Goal: Navigation & Orientation: Go to known website

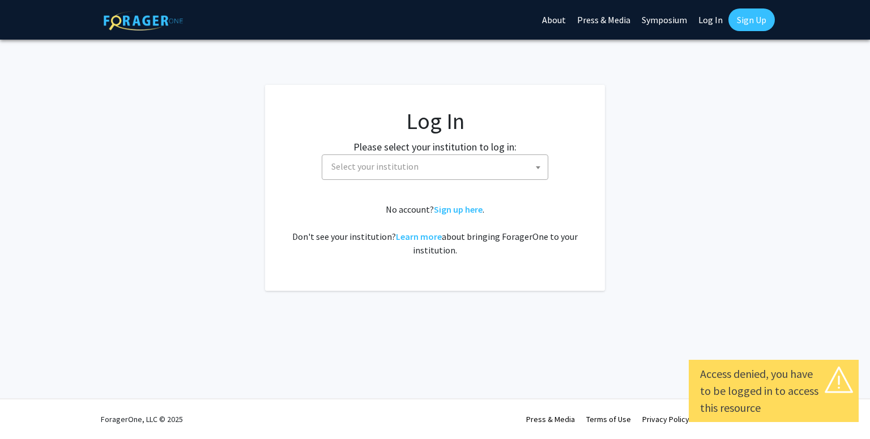
select select
click at [412, 176] on span "Select your institution" at bounding box center [437, 166] width 221 height 23
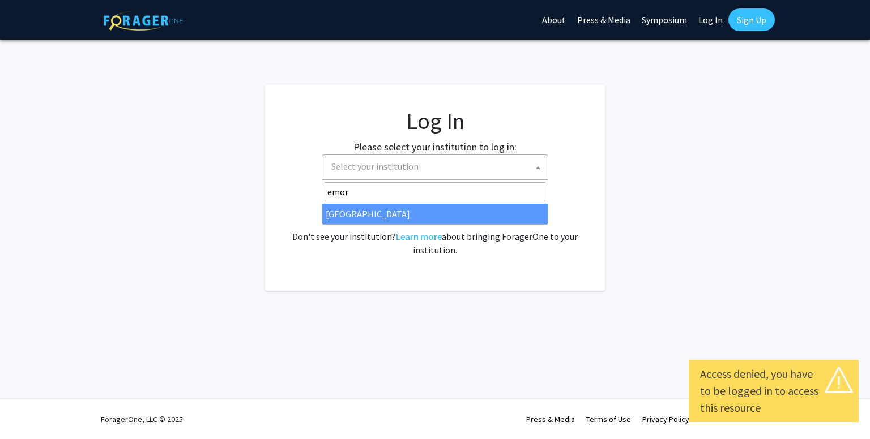
type input "emor"
drag, startPoint x: 389, startPoint y: 215, endPoint x: 374, endPoint y: 223, distance: 17.0
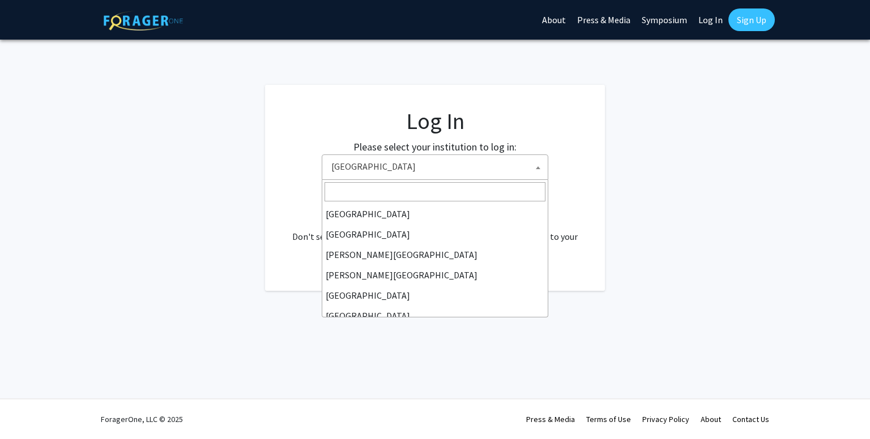
click at [489, 170] on span "[GEOGRAPHIC_DATA]" at bounding box center [437, 166] width 221 height 23
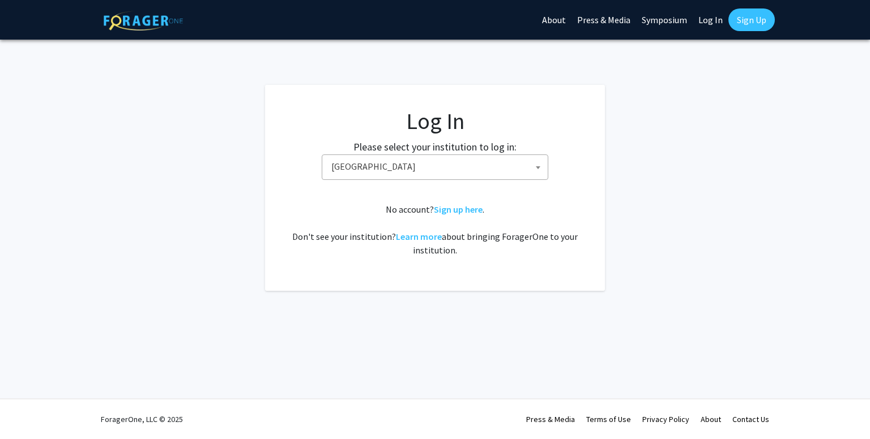
click at [714, 16] on link "Log In" at bounding box center [711, 20] width 36 height 40
select select "34"
click at [705, 28] on link "Log In" at bounding box center [711, 20] width 36 height 40
click at [706, 25] on link "Log In" at bounding box center [711, 20] width 36 height 40
click at [431, 164] on span "[GEOGRAPHIC_DATA]" at bounding box center [437, 166] width 221 height 23
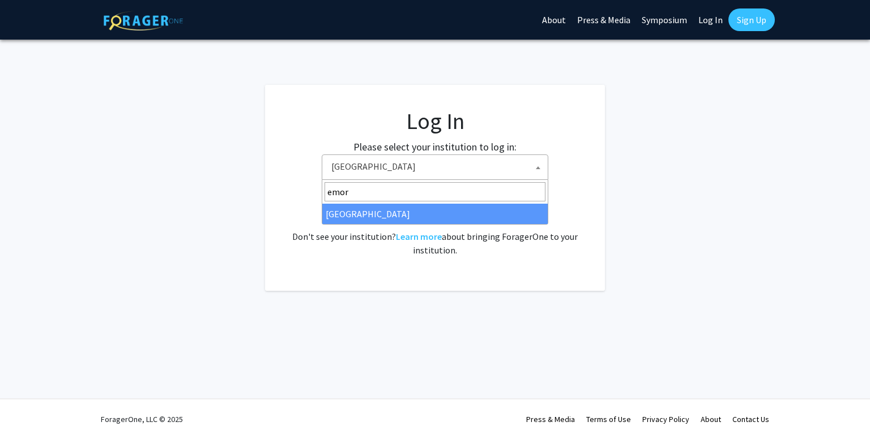
type input "emor"
select select "12"
